Goal: Task Accomplishment & Management: Complete application form

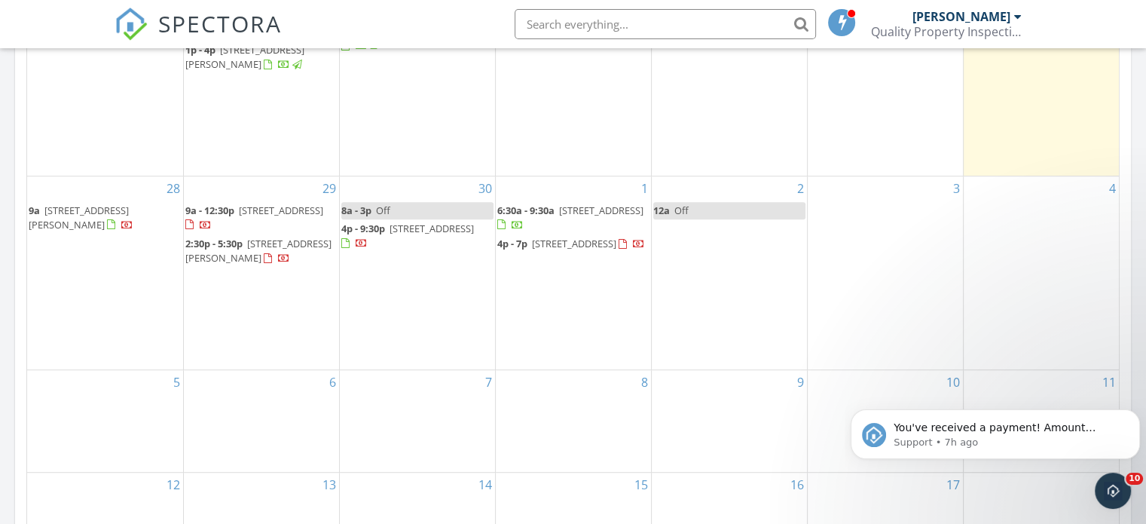
scroll to position [829, 0]
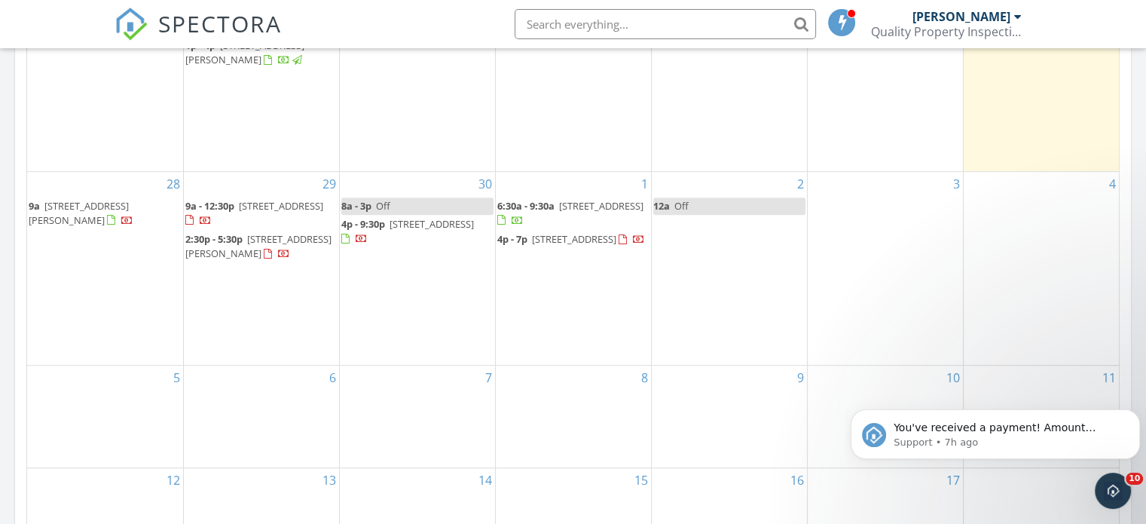
click at [71, 302] on div "28 9a [STREET_ADDRESS][PERSON_NAME]" at bounding box center [105, 268] width 156 height 193
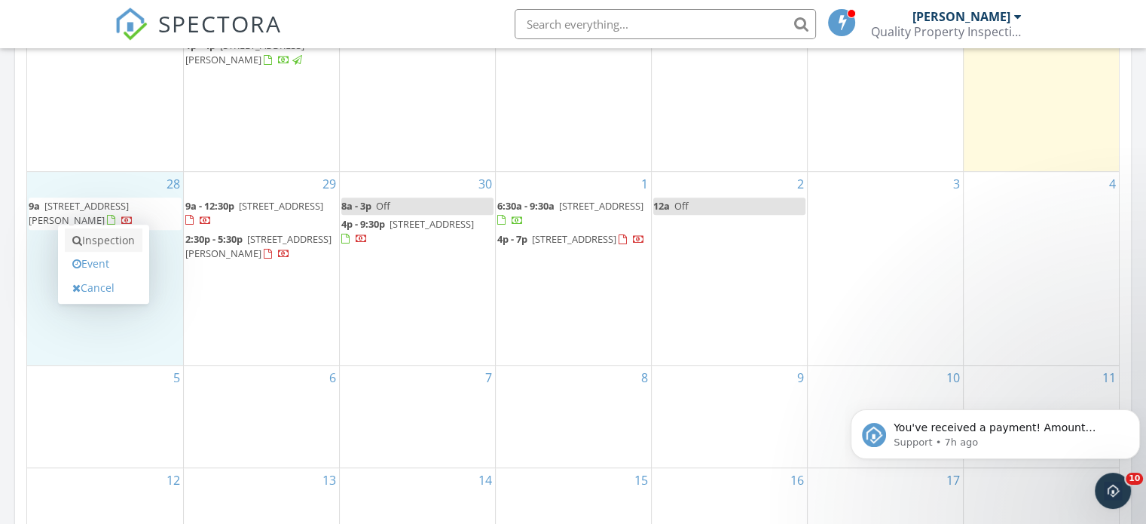
click at [115, 236] on link "Inspection" at bounding box center [104, 240] width 78 height 24
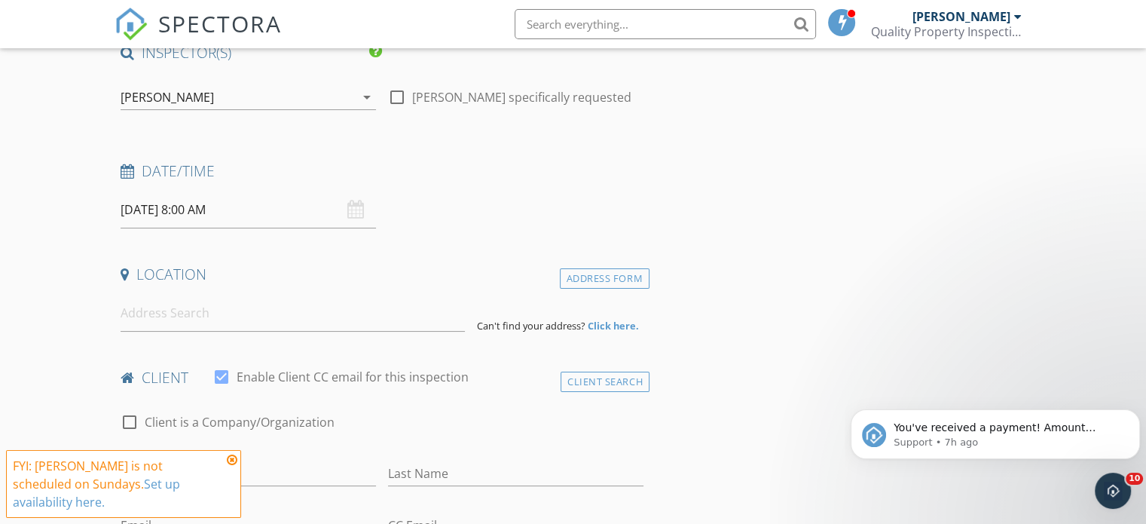
scroll to position [151, 0]
click at [236, 466] on icon at bounding box center [232, 460] width 11 height 12
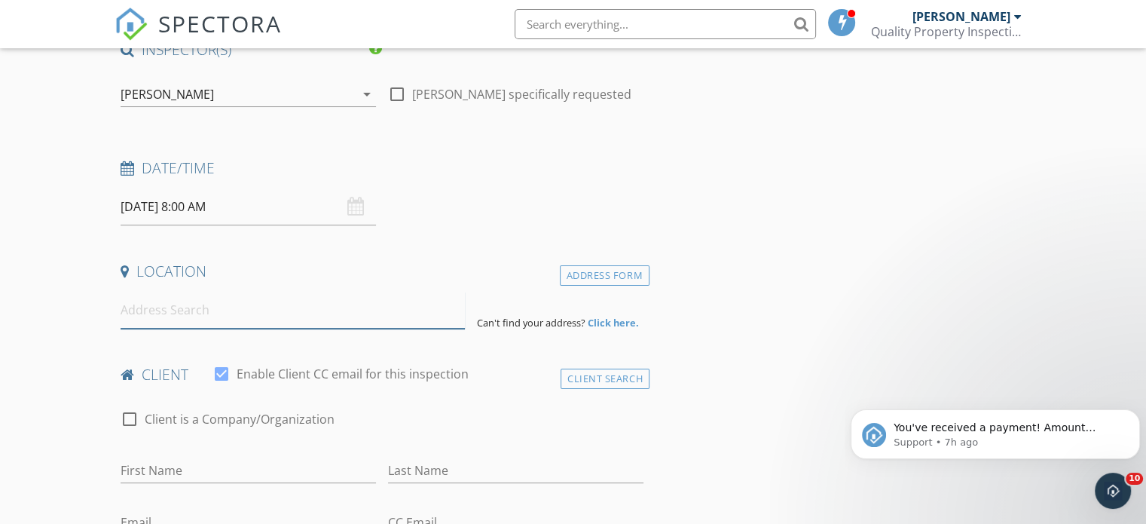
click at [235, 310] on input at bounding box center [293, 310] width 344 height 37
click at [272, 215] on input "09/28/2025 8:00 AM" at bounding box center [248, 206] width 255 height 37
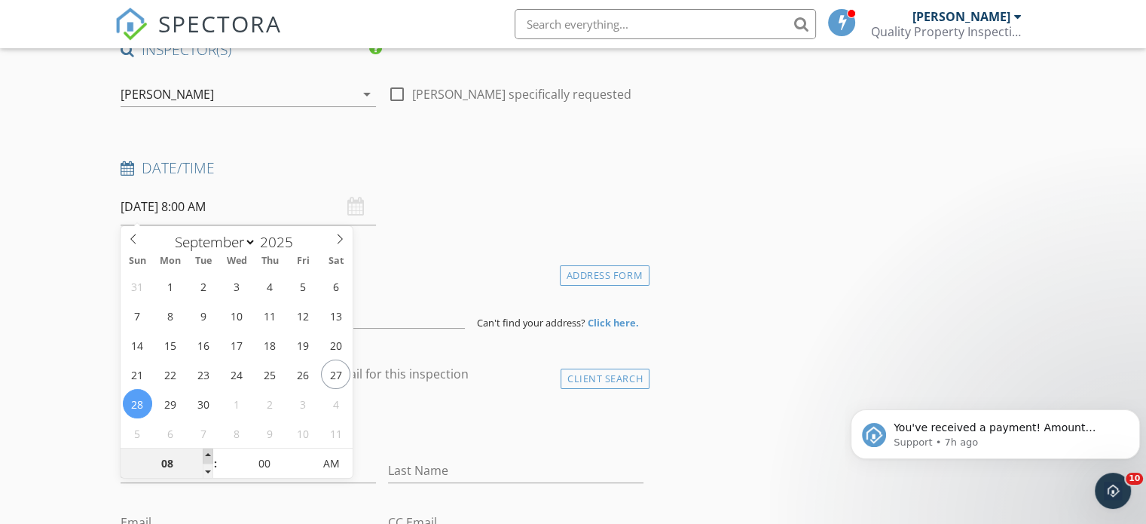
type input "09"
type input "09/28/2025 9:00 AM"
click at [211, 460] on span at bounding box center [208, 455] width 11 height 15
type input "10"
type input "09/28/2025 10:00 AM"
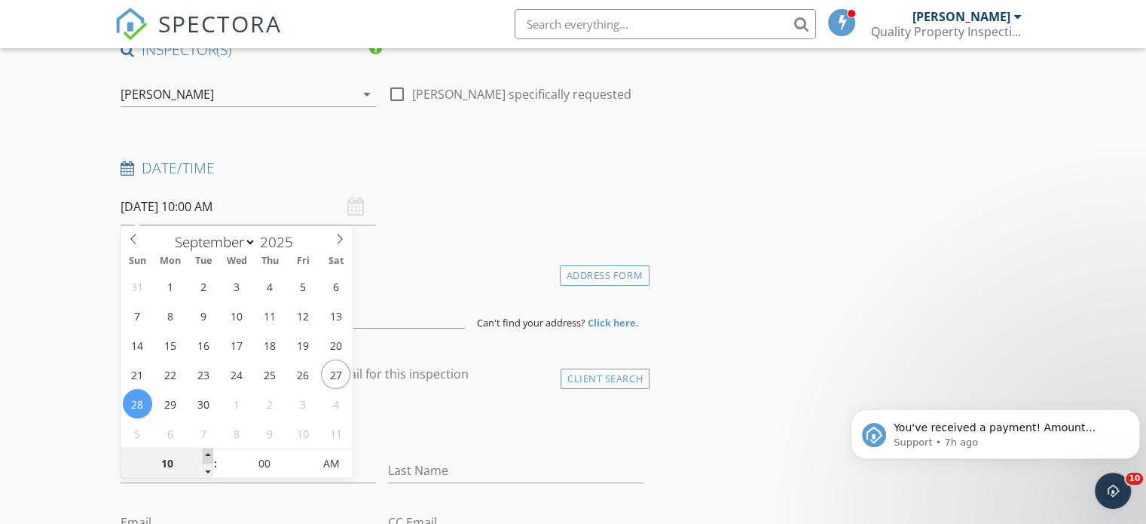
click at [211, 460] on span at bounding box center [208, 455] width 11 height 15
type input "11"
type input "09/28/2025 11:00 AM"
click at [211, 460] on span at bounding box center [208, 455] width 11 height 15
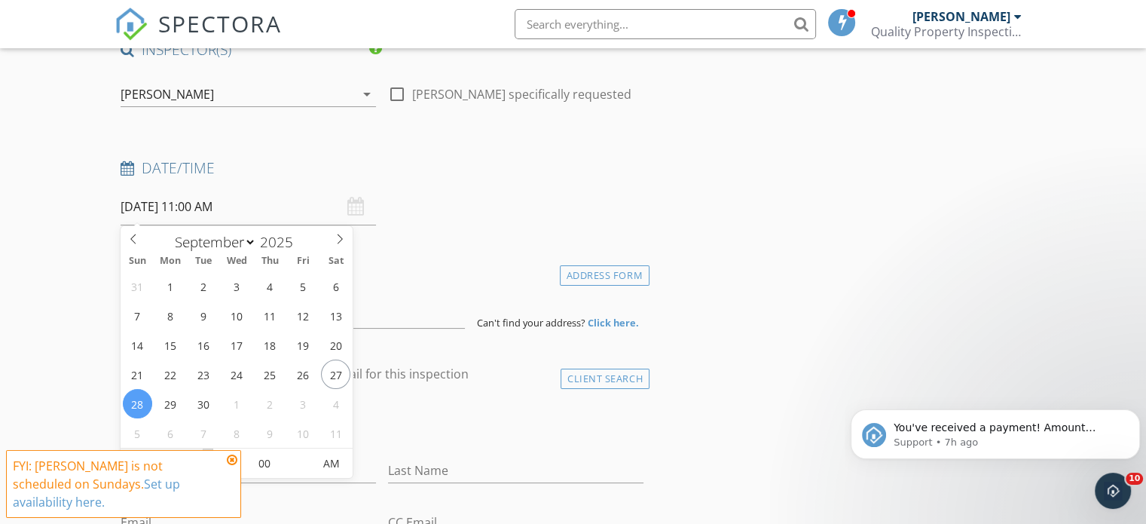
type input "12"
type input "[DATE] 12:00 PM"
click at [211, 460] on span at bounding box center [208, 455] width 11 height 15
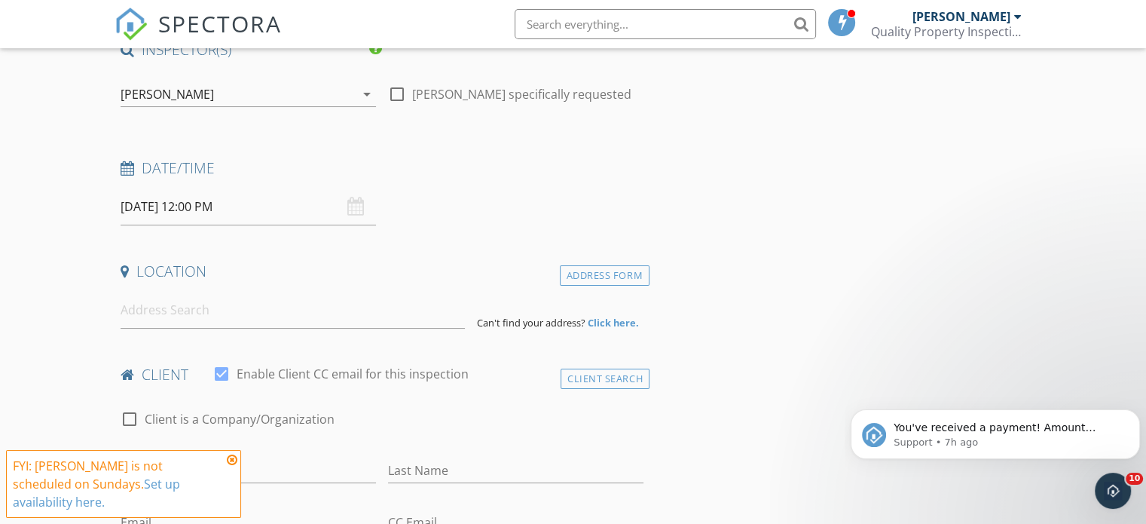
click at [234, 466] on icon at bounding box center [232, 460] width 11 height 12
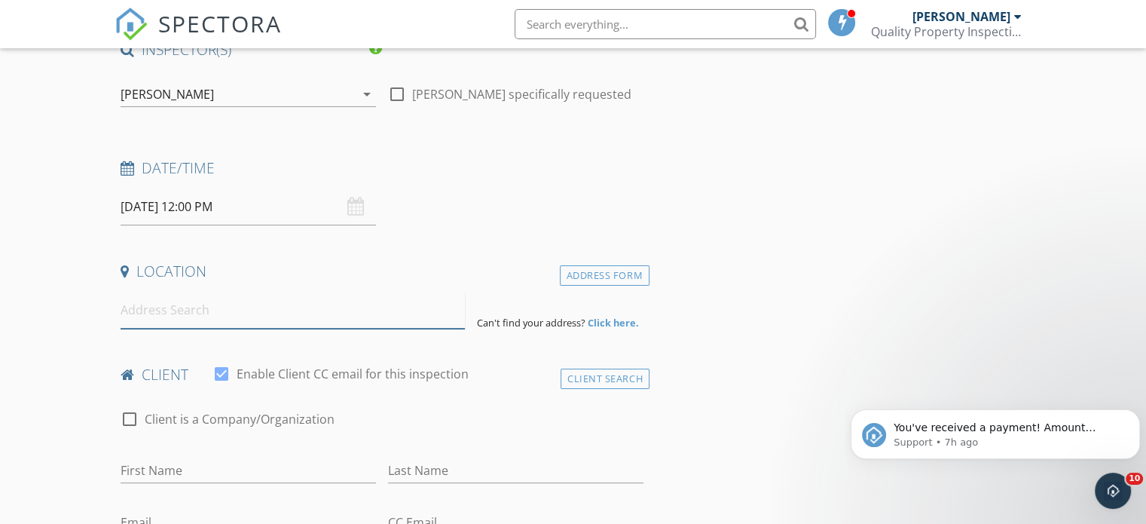
click at [192, 305] on input at bounding box center [293, 310] width 344 height 37
click at [225, 317] on input at bounding box center [293, 310] width 344 height 37
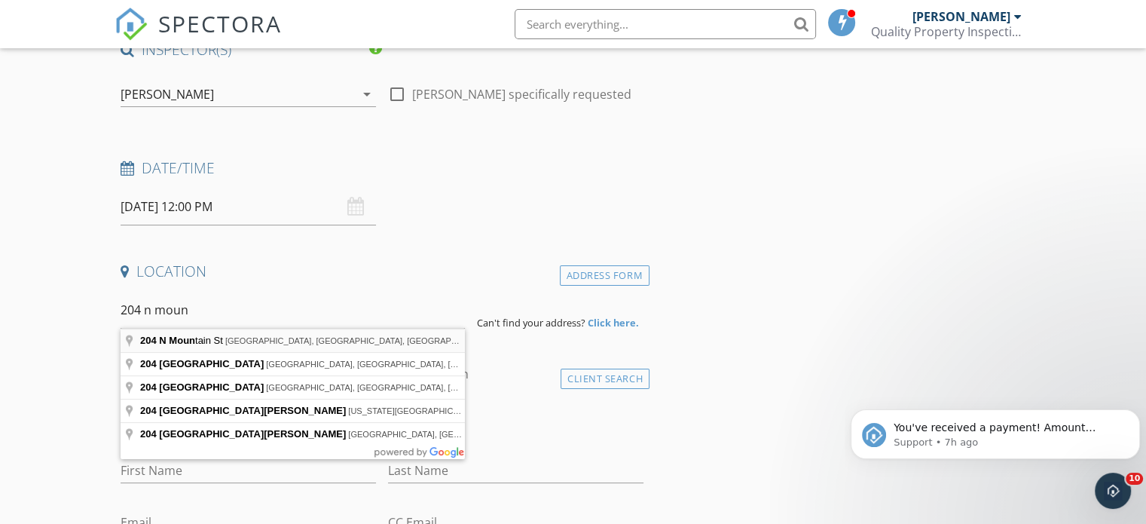
type input "204 N Mountain St, Bay City, MI, USA"
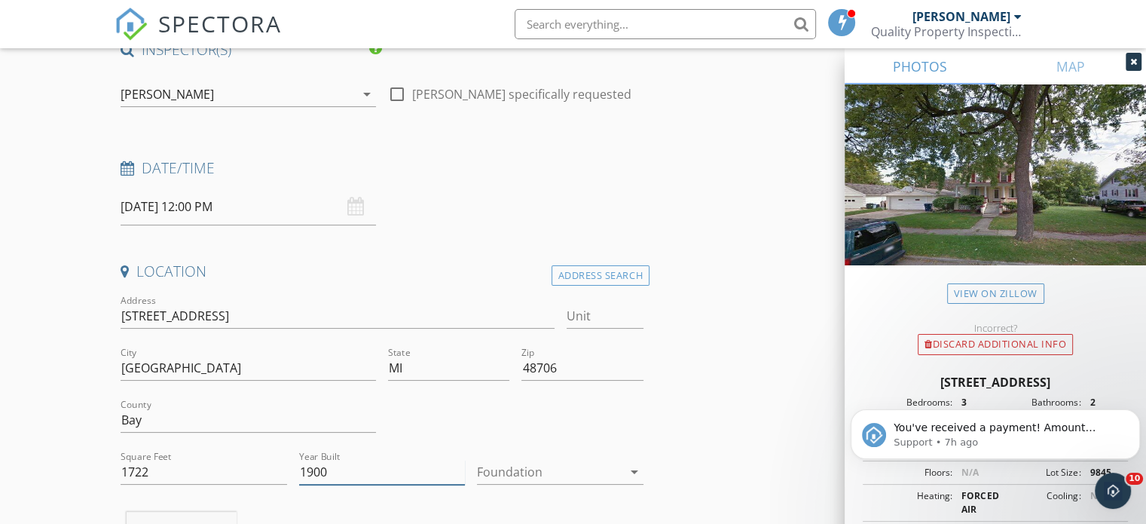
click at [344, 470] on input "1900" at bounding box center [382, 472] width 167 height 25
type input "1978"
click at [590, 476] on div at bounding box center [549, 472] width 145 height 24
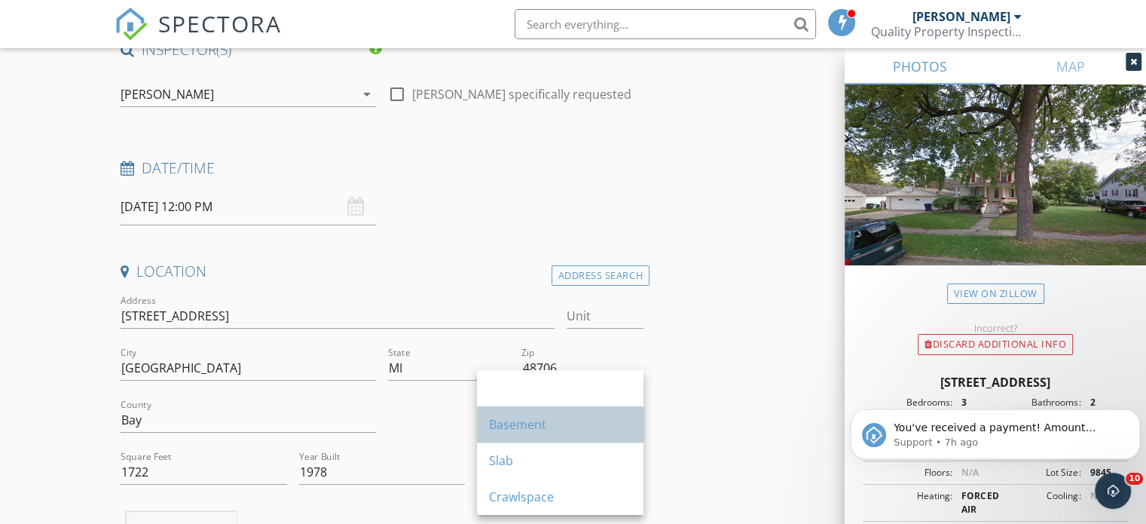
click at [561, 430] on div "Basement" at bounding box center [560, 424] width 142 height 18
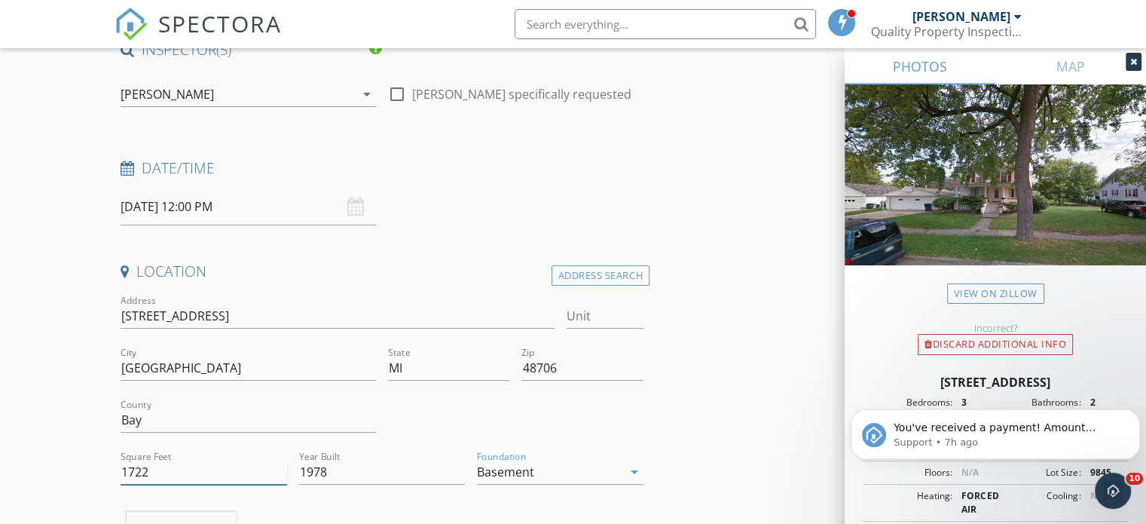
click at [172, 467] on input "1722" at bounding box center [204, 472] width 167 height 25
type input "1"
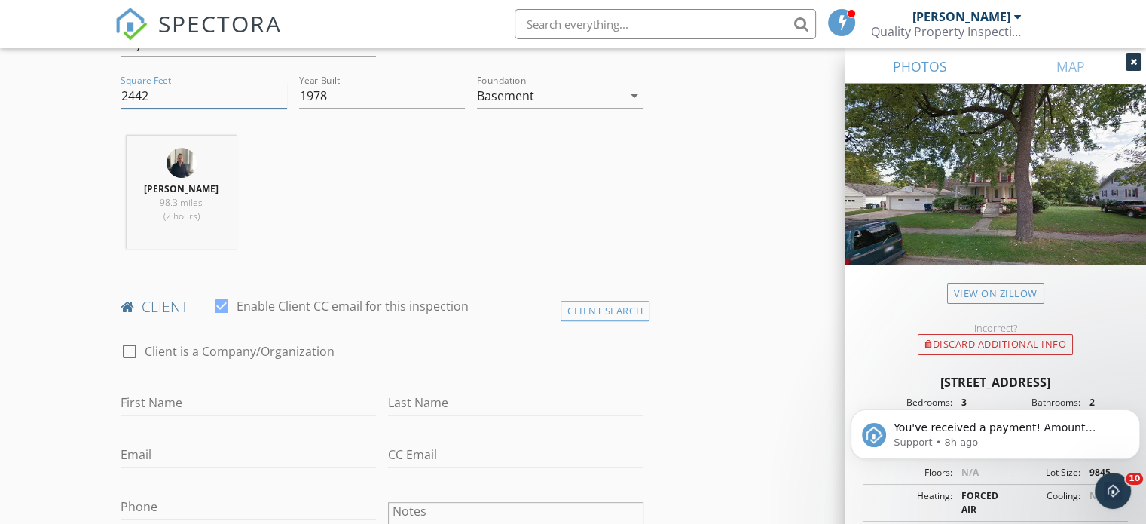
scroll to position [528, 0]
type input "2442"
click at [159, 400] on input "First Name" at bounding box center [248, 402] width 255 height 25
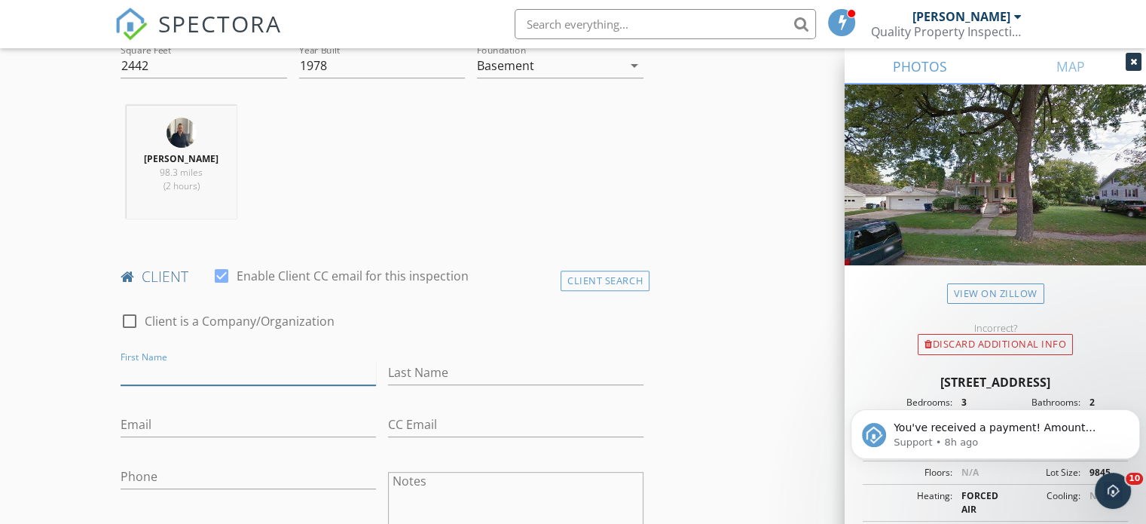
scroll to position [603, 0]
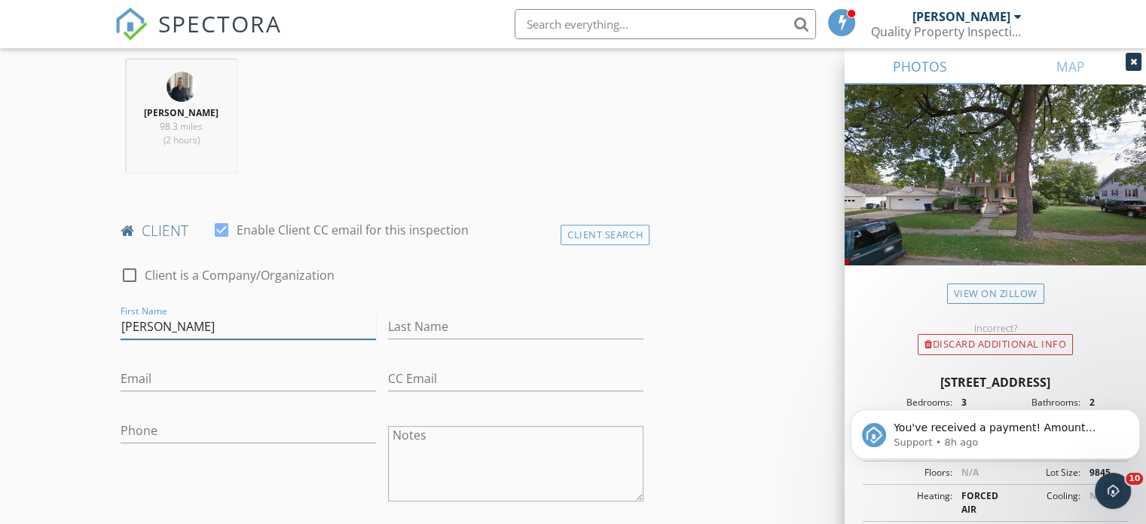
type input "[PERSON_NAME]"
click at [190, 379] on input "Email" at bounding box center [248, 378] width 255 height 25
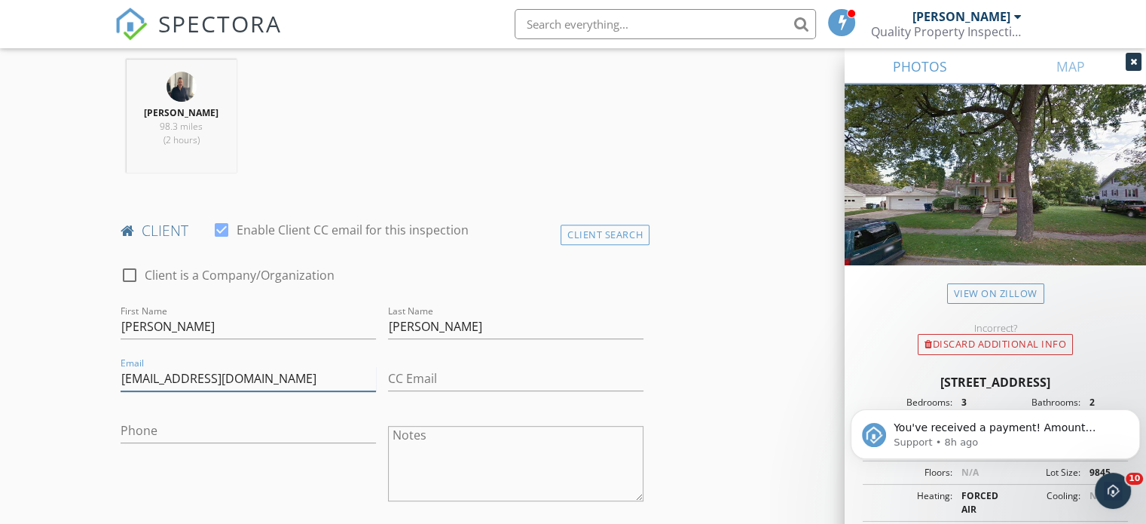
type input "[EMAIL_ADDRESS][DOMAIN_NAME]"
click at [160, 430] on input "Phone" at bounding box center [248, 430] width 255 height 25
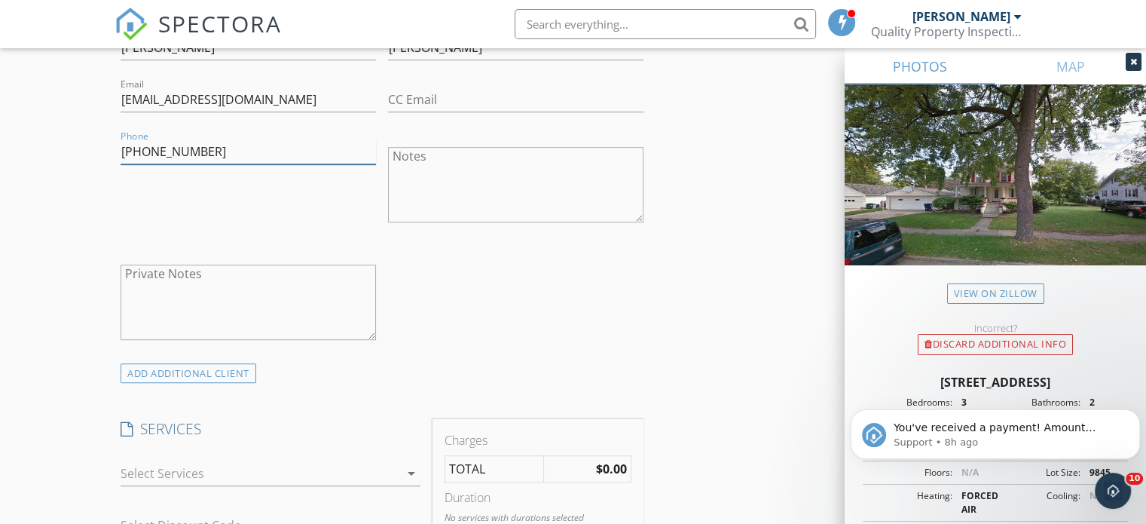
scroll to position [980, 0]
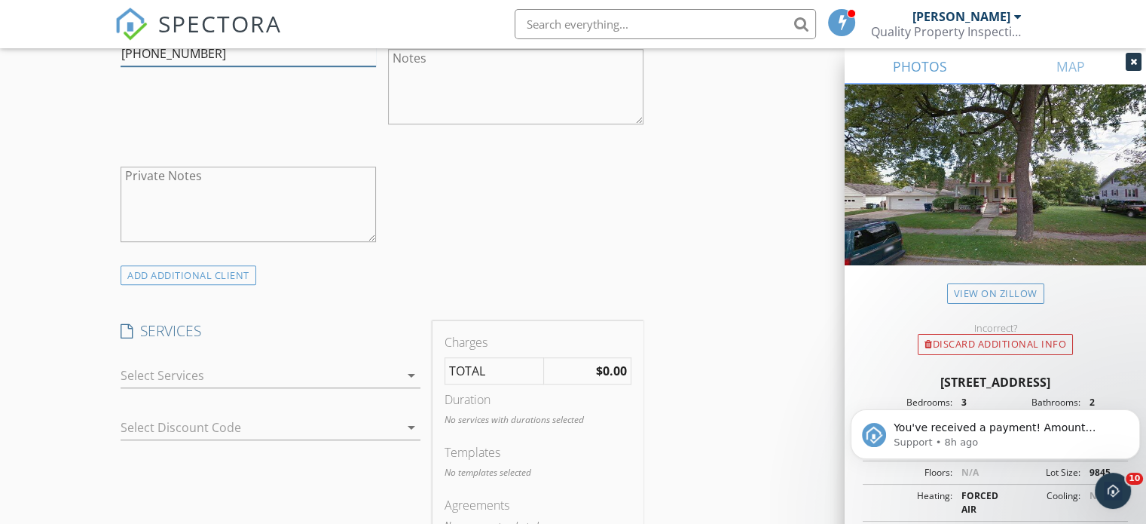
type input "[PHONE_NUMBER]"
click at [257, 379] on div at bounding box center [260, 375] width 279 height 24
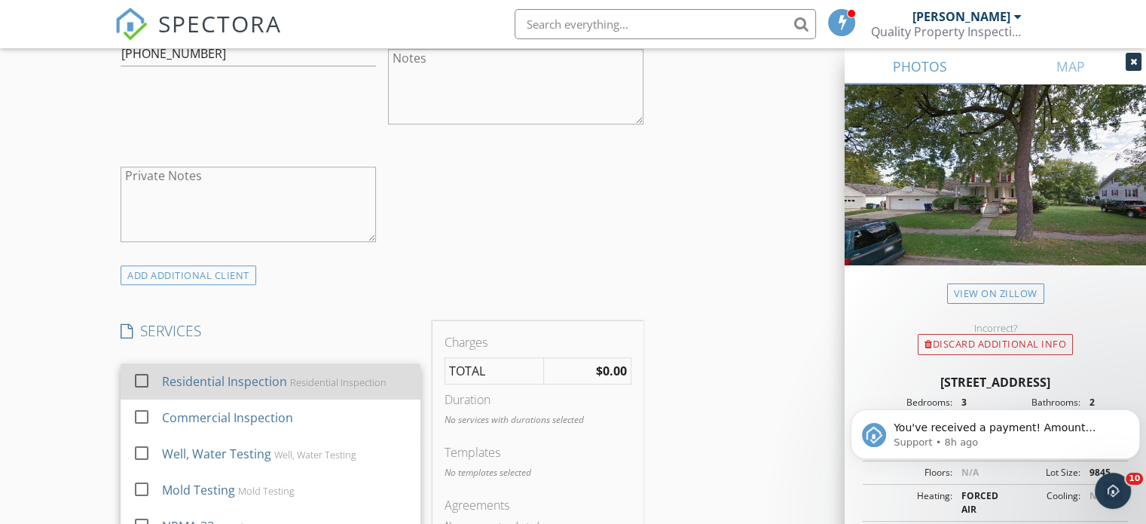
click at [254, 384] on div "Residential Inspection" at bounding box center [224, 381] width 125 height 18
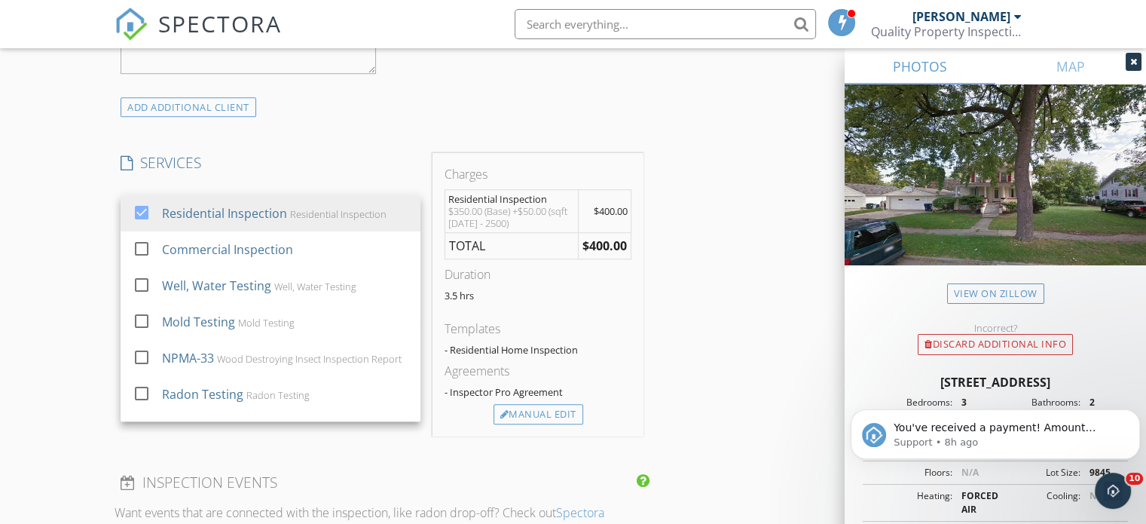
scroll to position [1206, 0]
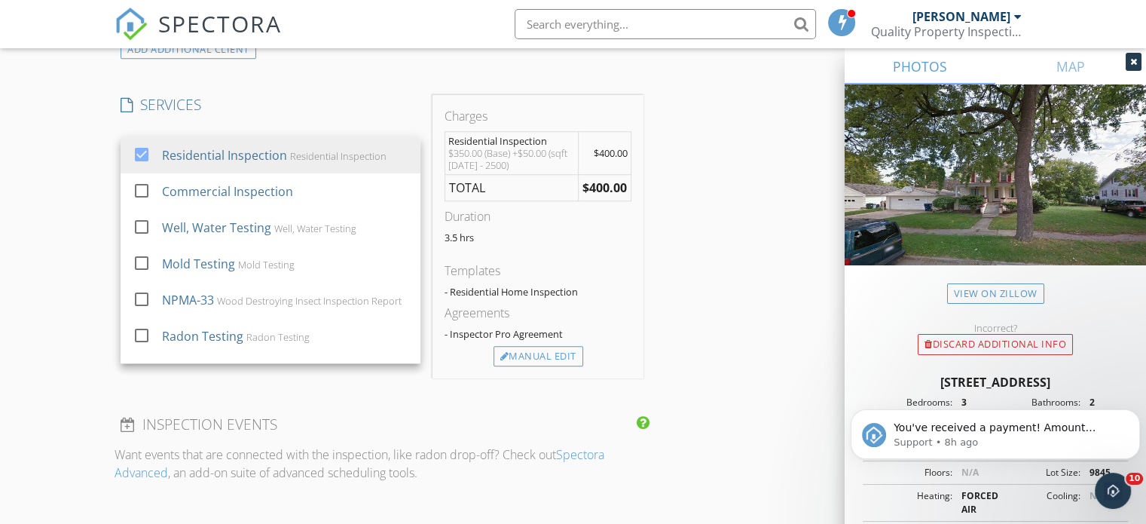
click at [75, 355] on div "New Inspection Click here to use the New Order Form INSPECTOR(S) check_box Crai…" at bounding box center [573, 231] width 1146 height 2668
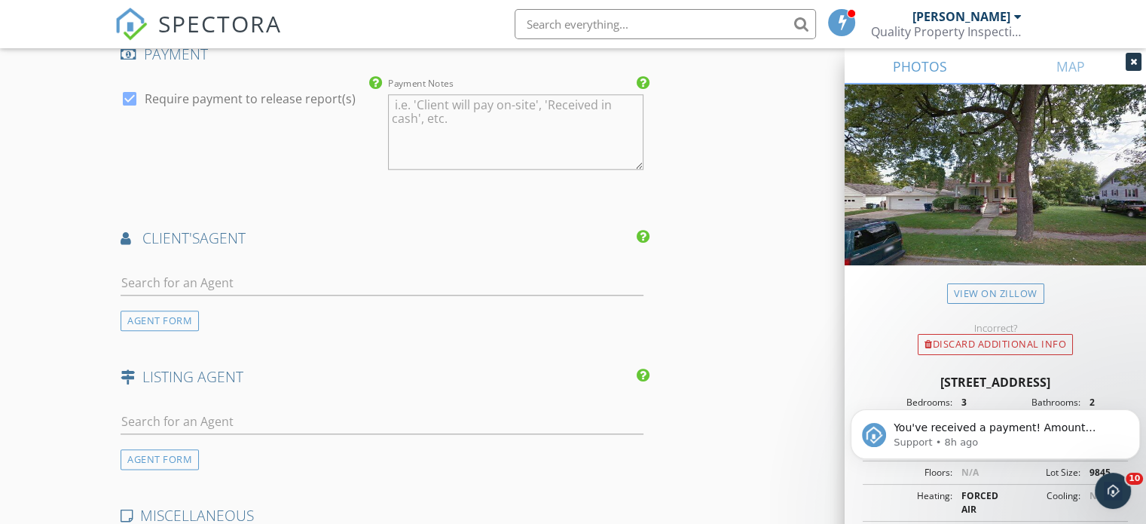
scroll to position [1733, 0]
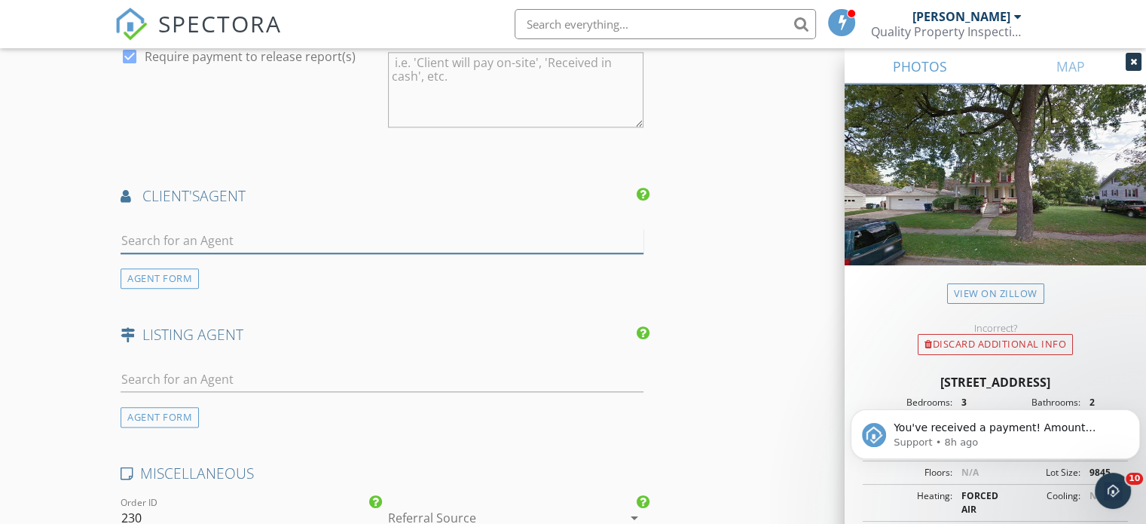
click at [214, 239] on input "text" at bounding box center [382, 240] width 523 height 25
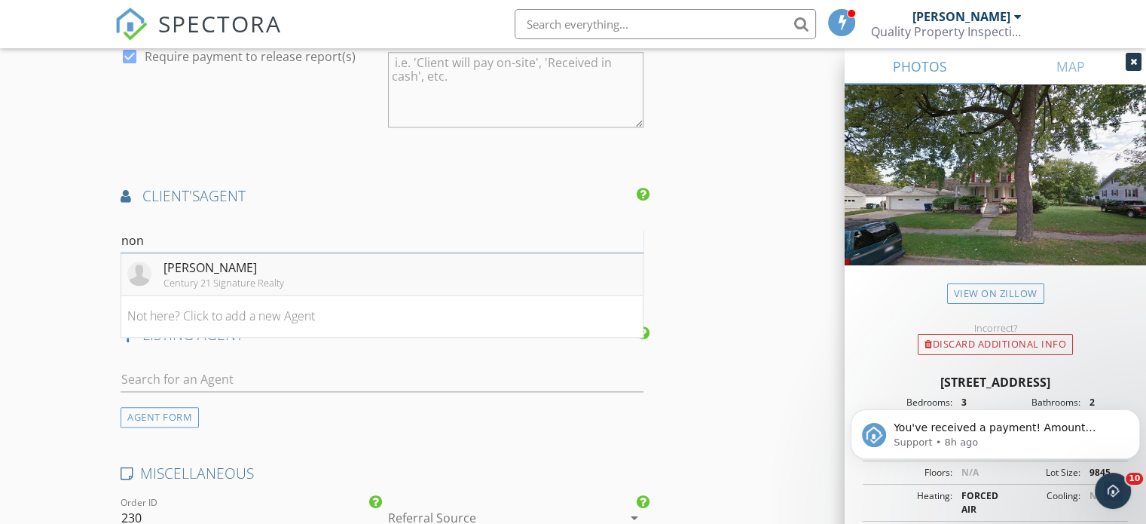
type input "non"
click at [181, 265] on div "[PERSON_NAME]" at bounding box center [224, 268] width 121 height 18
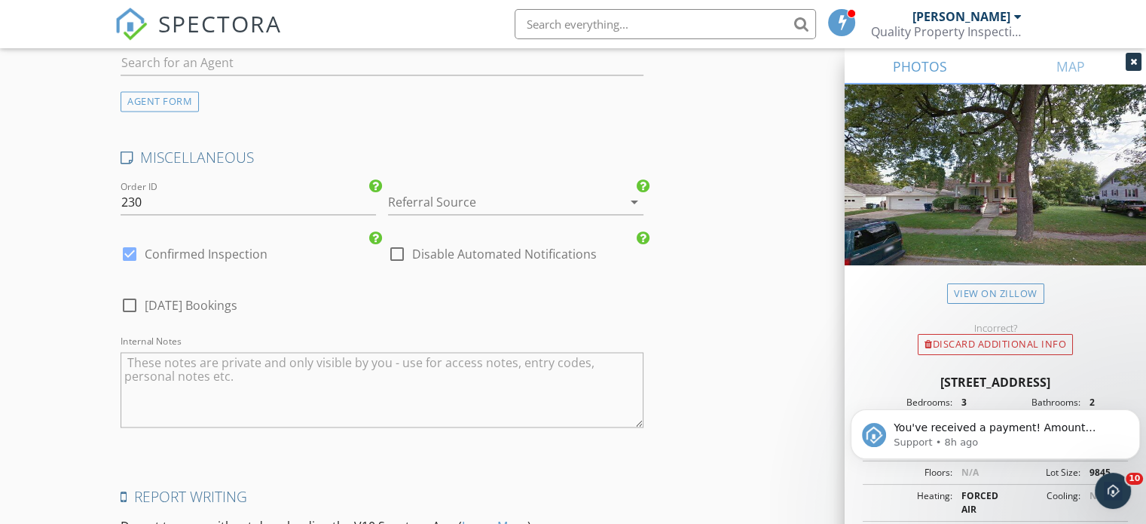
scroll to position [2412, 0]
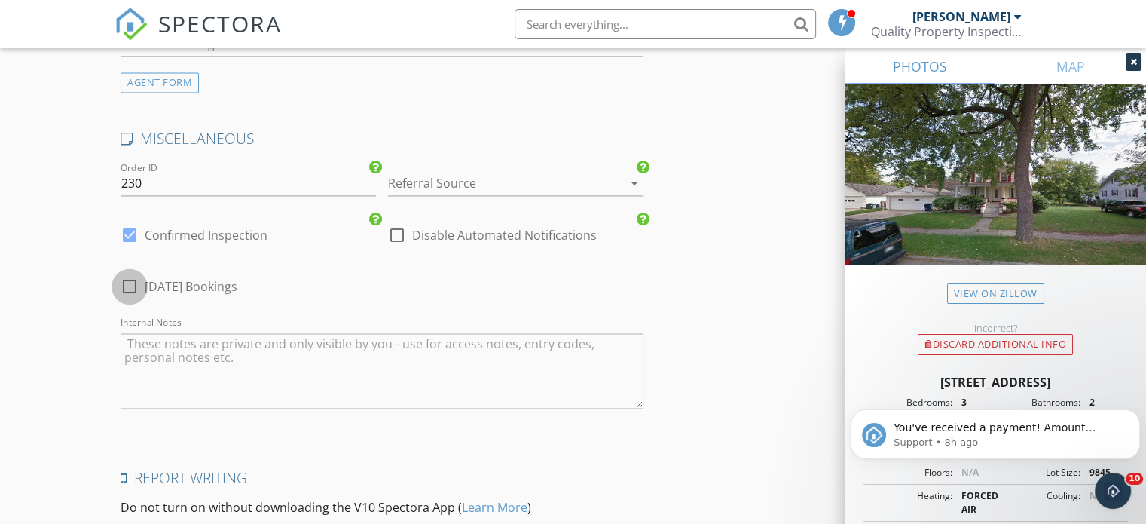
click at [133, 280] on div at bounding box center [130, 287] width 26 height 26
checkbox input "true"
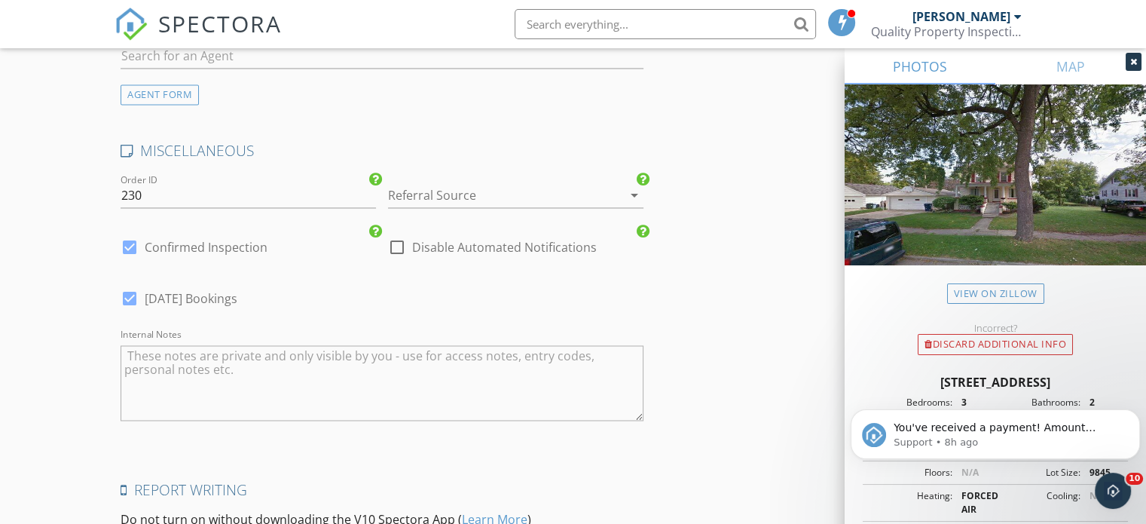
scroll to position [2424, 0]
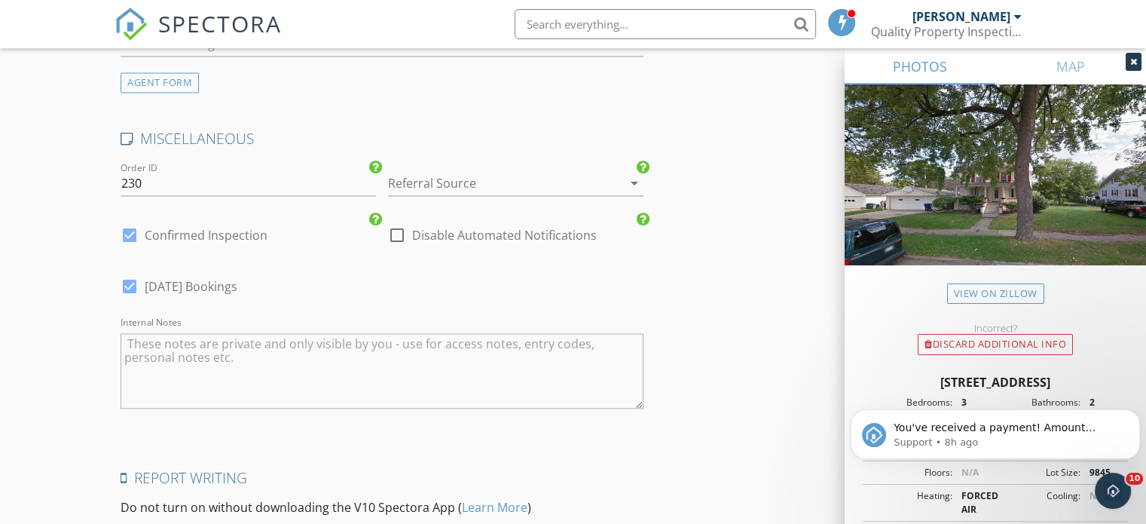
click at [446, 184] on div at bounding box center [494, 183] width 213 height 24
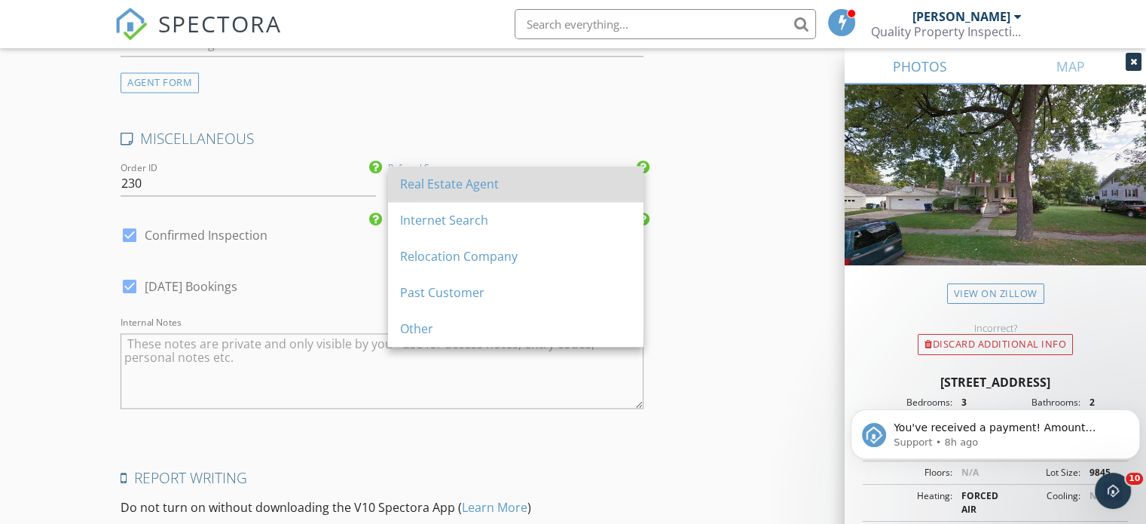
click at [443, 192] on div "Real Estate Agent" at bounding box center [515, 184] width 231 height 18
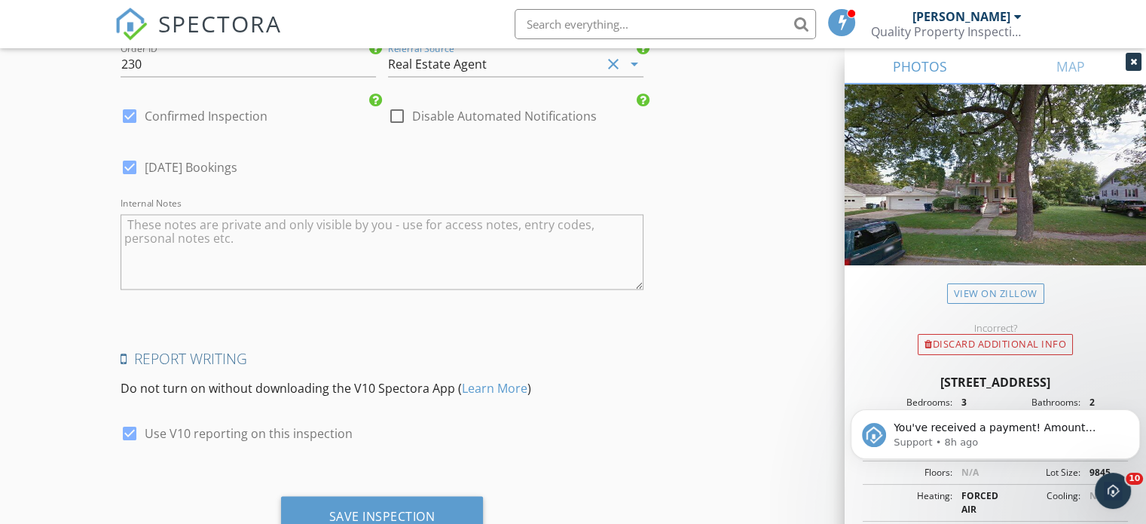
scroll to position [2597, 0]
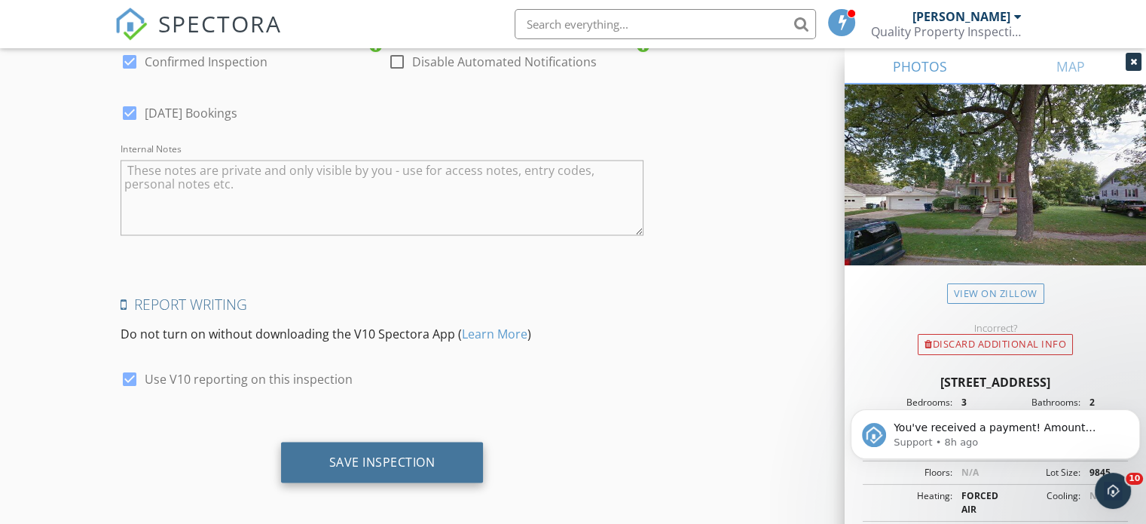
click at [388, 457] on div "Save Inspection" at bounding box center [382, 461] width 106 height 15
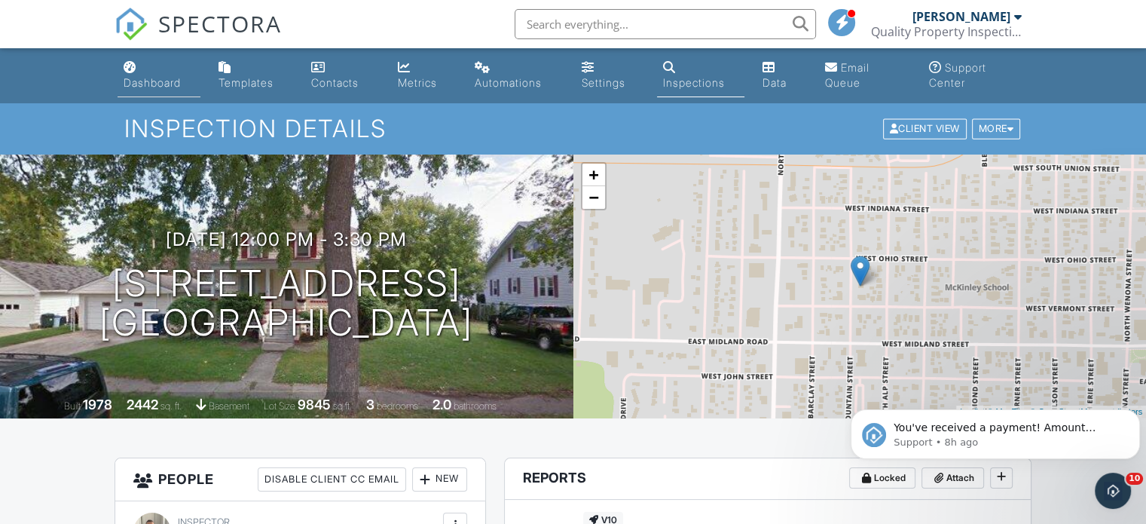
click at [149, 83] on div "Dashboard" at bounding box center [152, 82] width 57 height 13
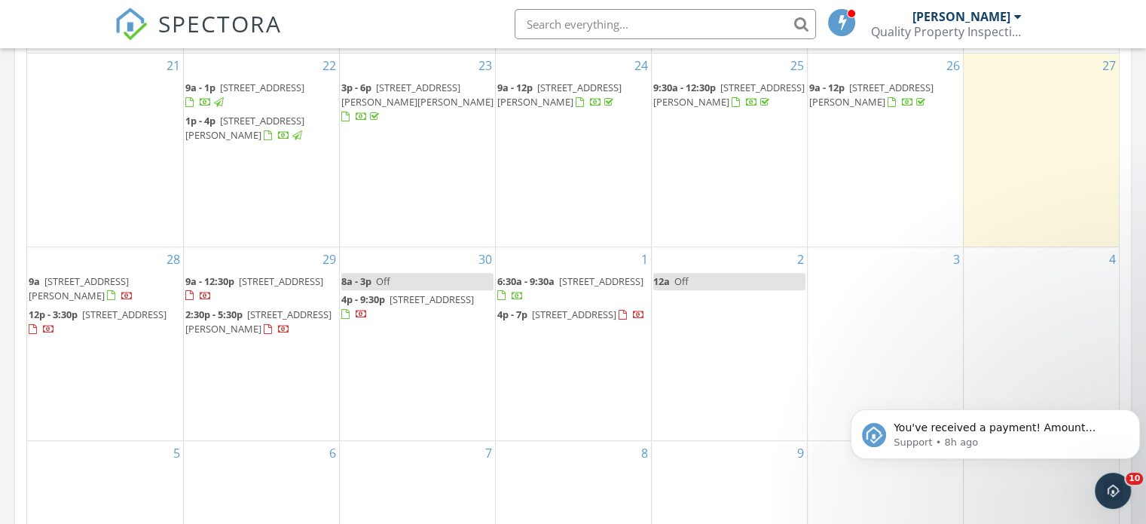
scroll to position [678, 0]
